Goal: Check status: Check status

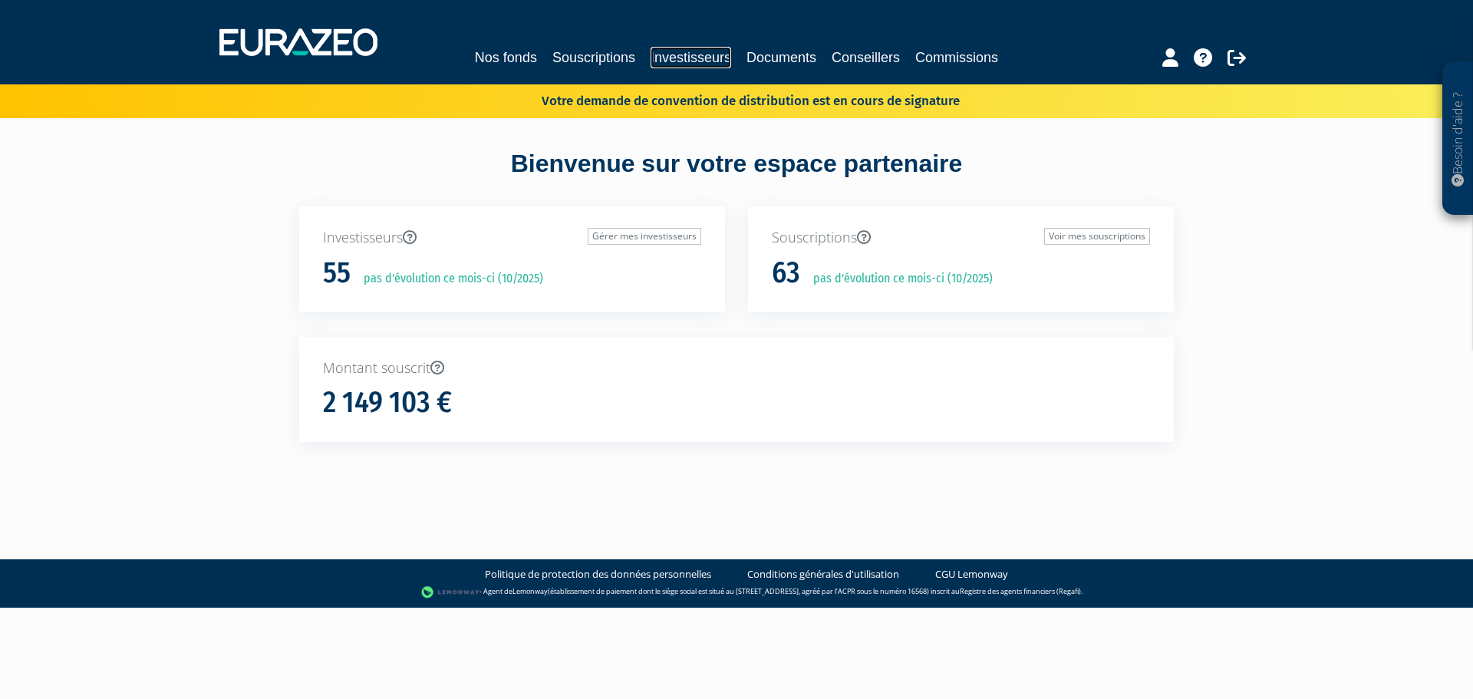
click at [672, 55] on link "Investisseurs" at bounding box center [690, 57] width 81 height 21
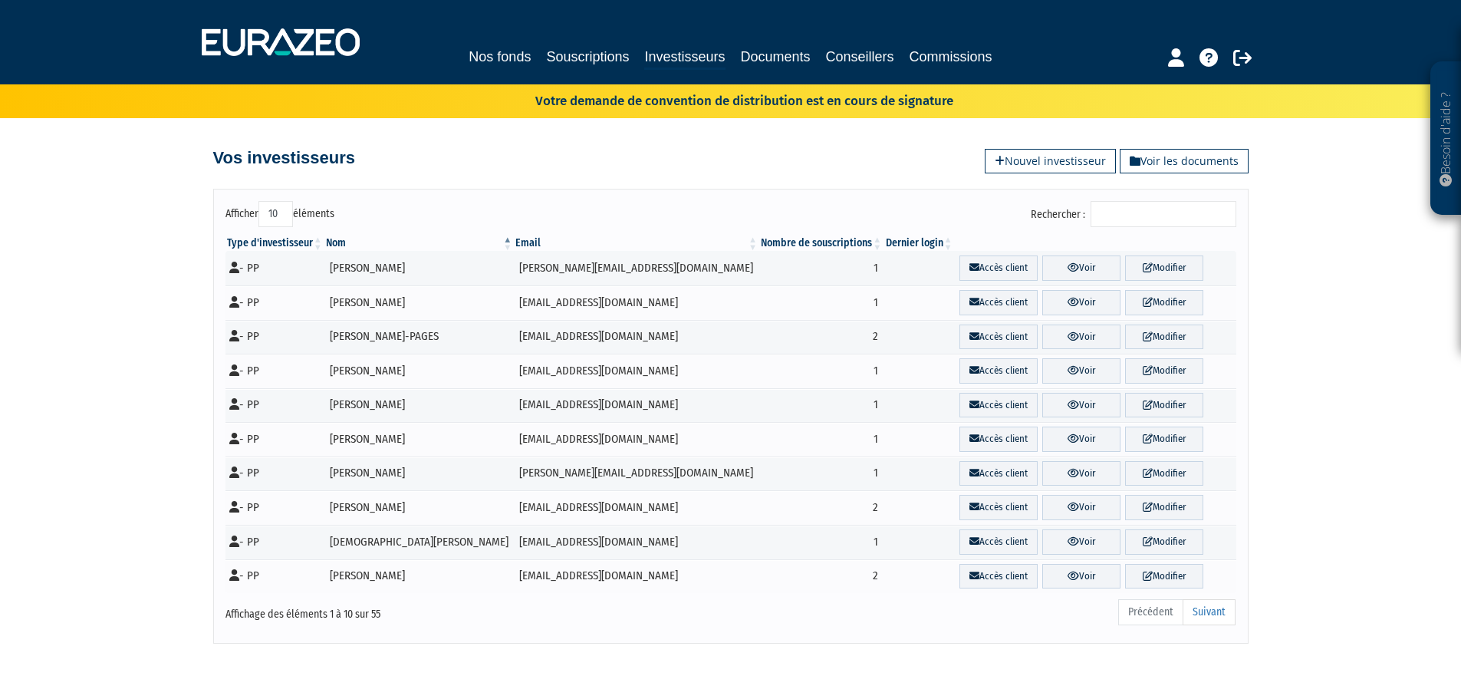
click at [1148, 222] on input "Rechercher :" at bounding box center [1164, 214] width 146 height 26
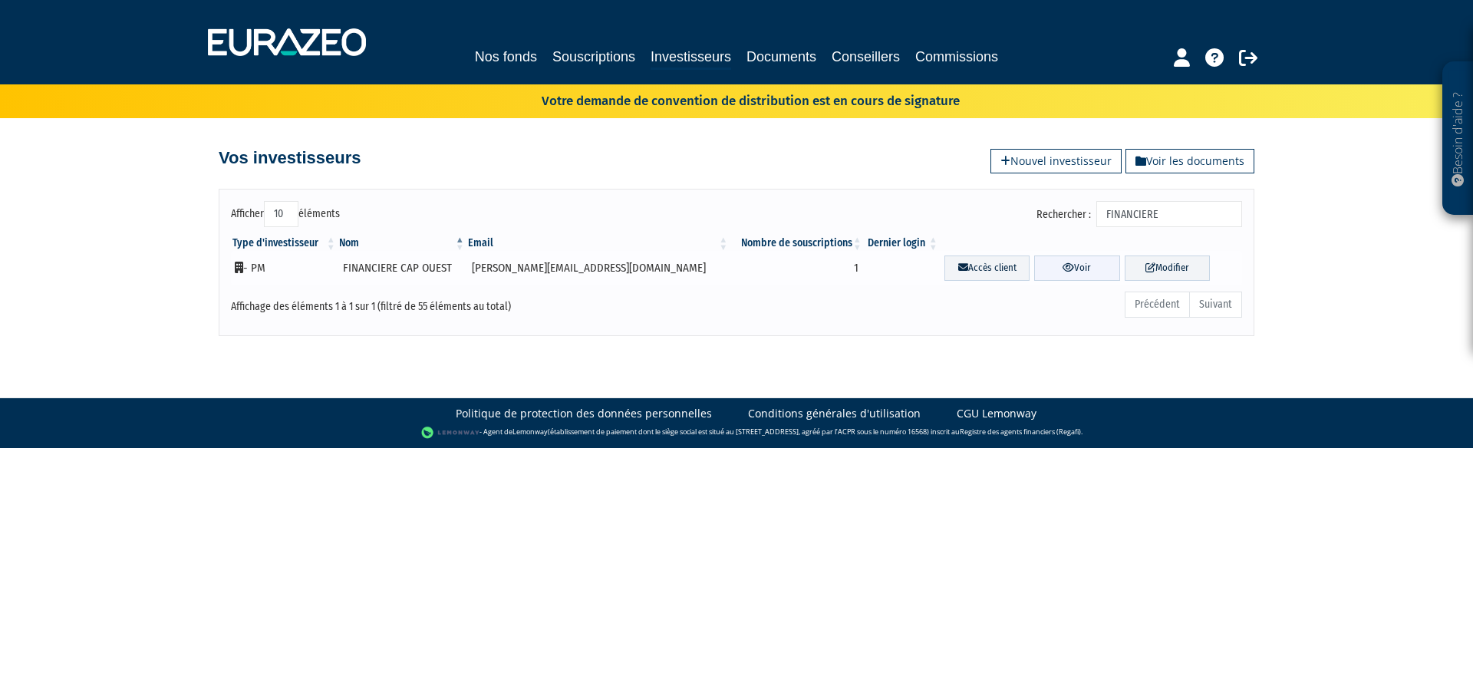
type input "FINANCIERE"
click at [1071, 269] on link "Voir" at bounding box center [1076, 267] width 85 height 25
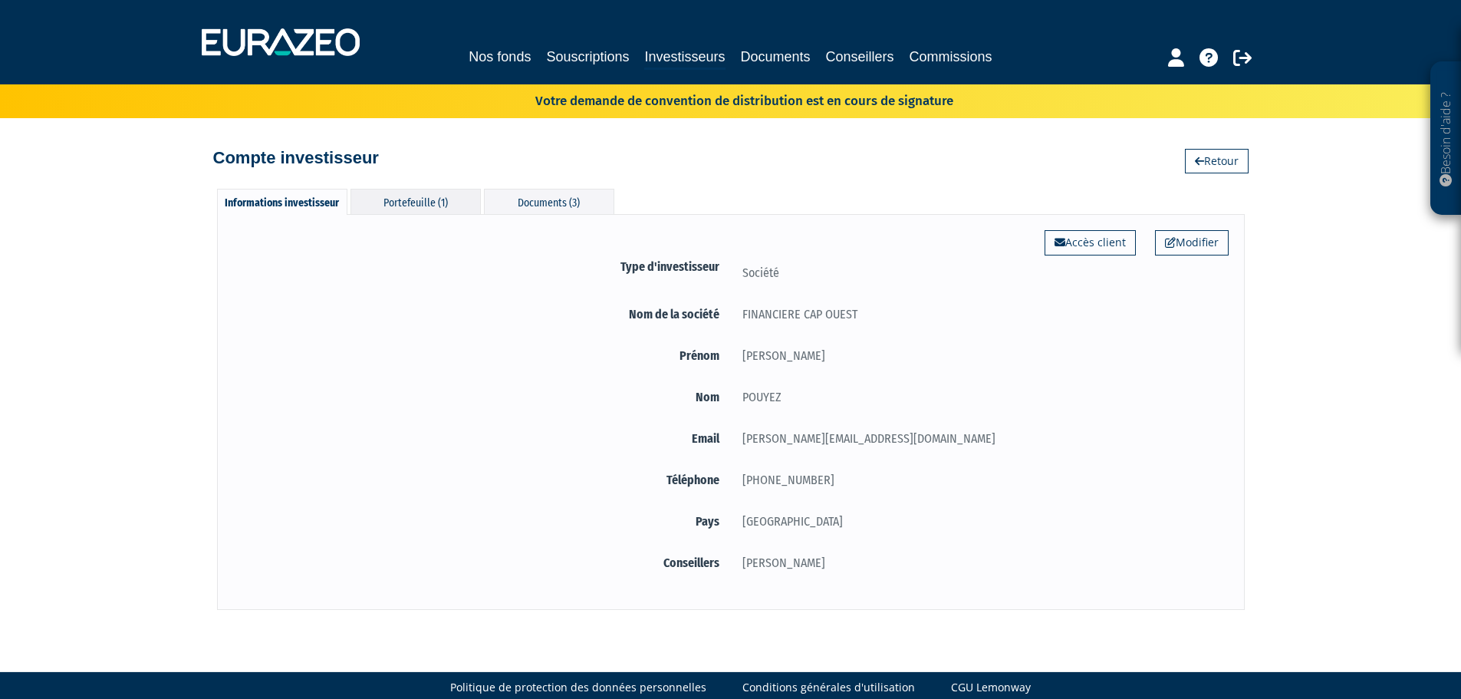
click at [455, 196] on div "Portefeuille (1)" at bounding box center [416, 201] width 130 height 25
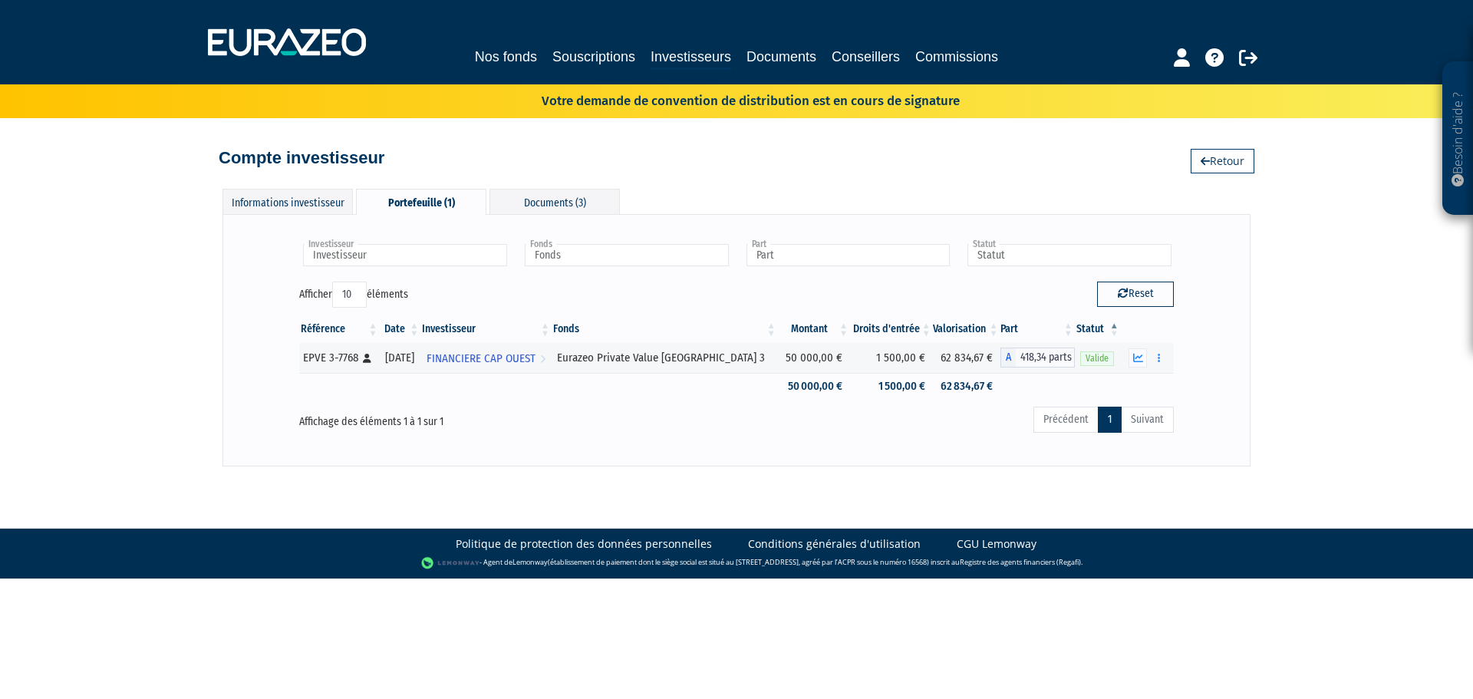
click at [838, 451] on div "Investisseur FINANCIERE CAP OUEST Investisseur Fonds Eurazeo Private Value Euro…" at bounding box center [736, 340] width 1028 height 252
drag, startPoint x: 1016, startPoint y: 356, endPoint x: 1065, endPoint y: 357, distance: 49.1
click at [1065, 357] on span "418,34 parts" at bounding box center [1044, 357] width 59 height 20
